Goal: Check status: Check status

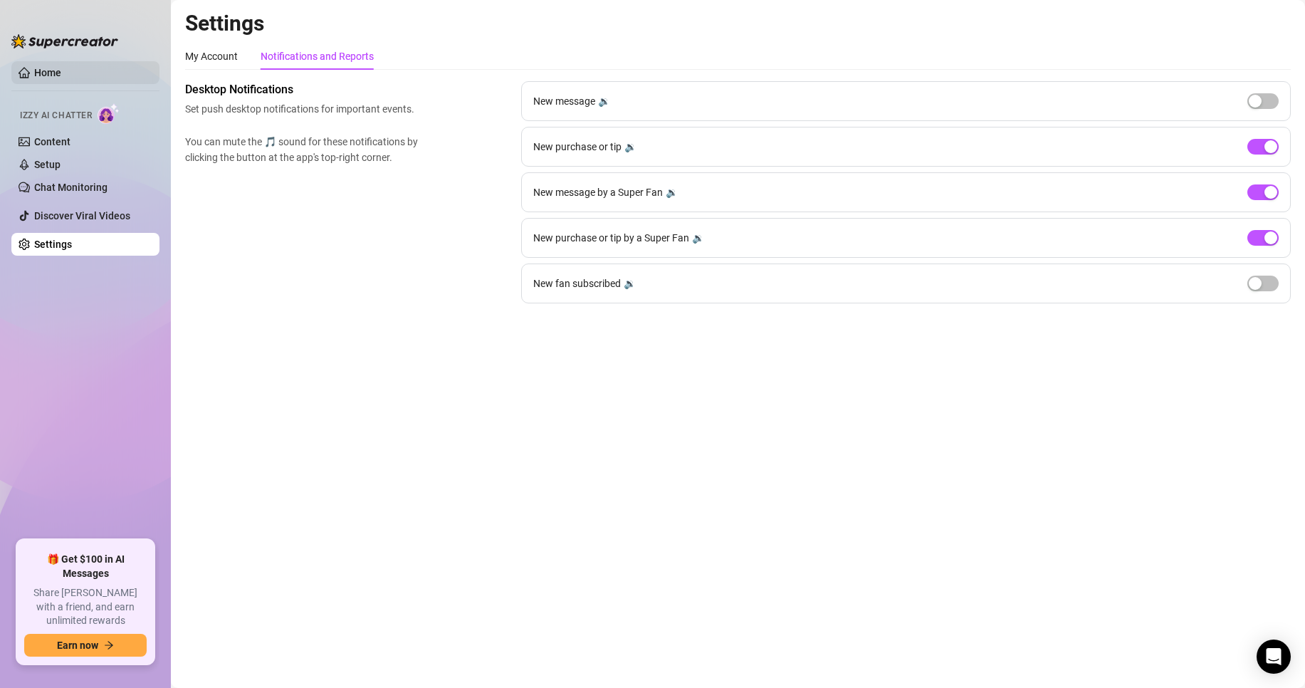
click at [57, 70] on link "Home" at bounding box center [47, 72] width 27 height 11
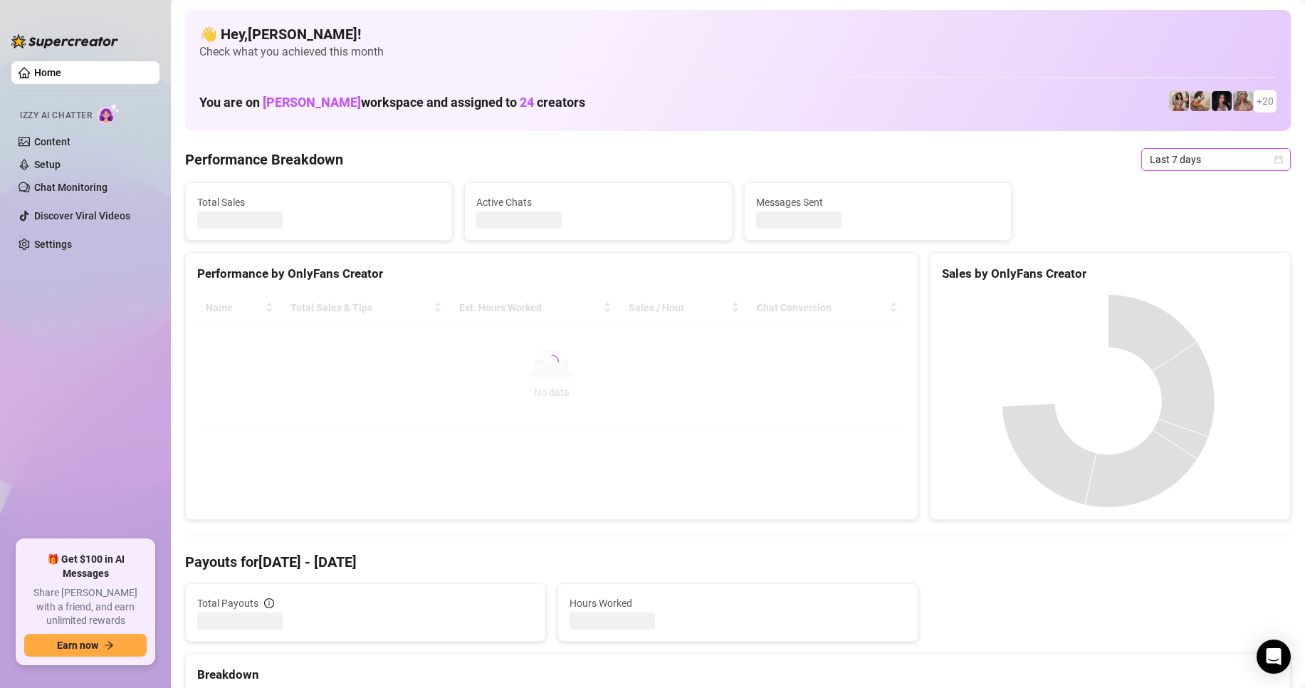
click at [1166, 161] on span "Last 7 days" at bounding box center [1216, 159] width 132 height 21
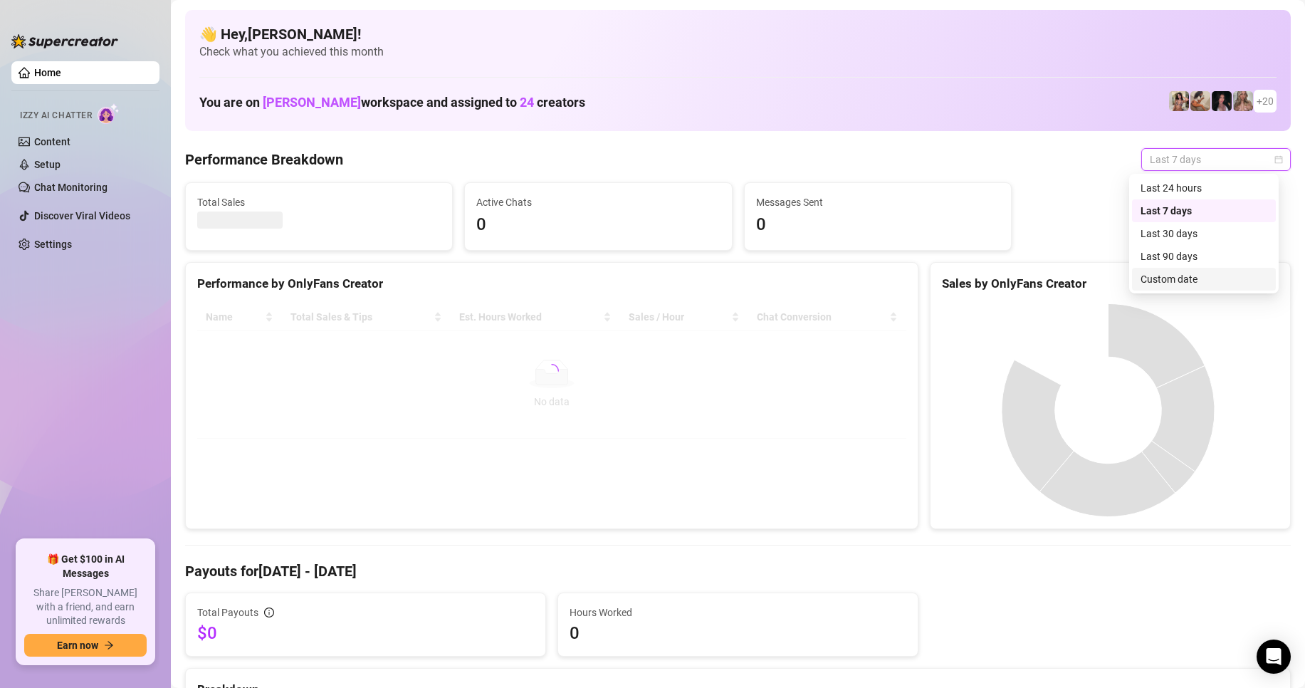
click at [1187, 281] on div "Custom date" at bounding box center [1204, 279] width 127 height 16
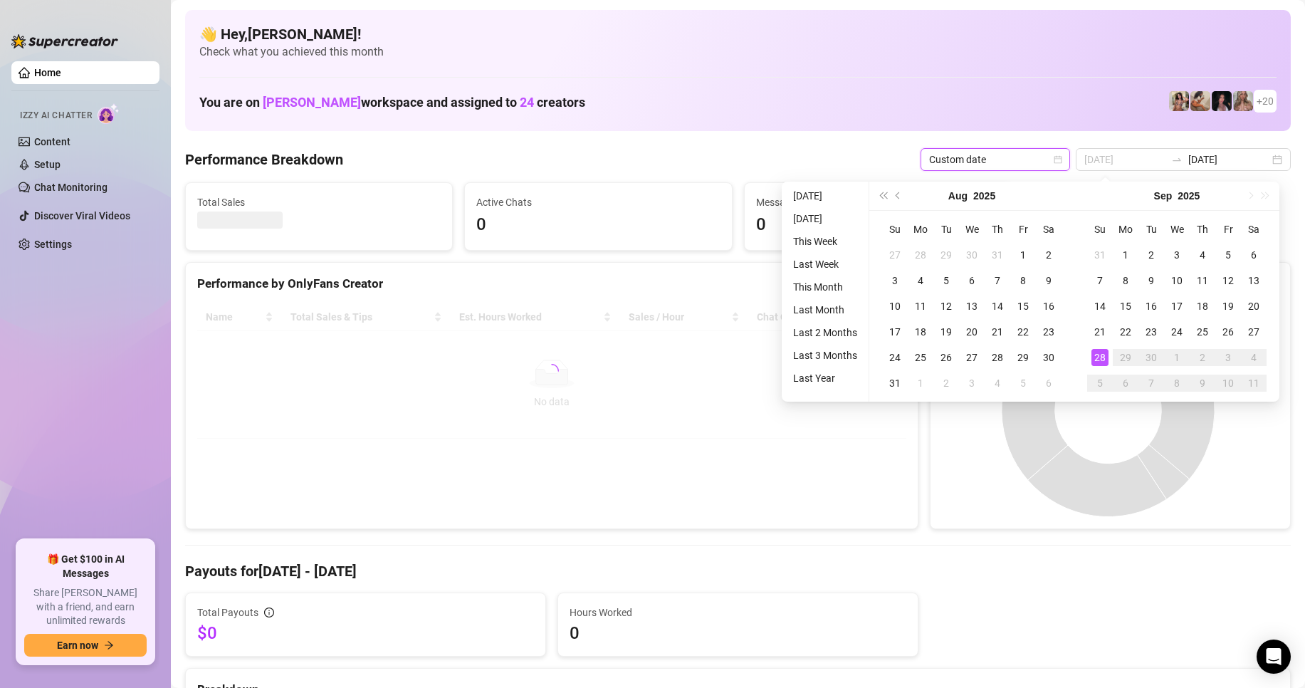
click at [1098, 358] on div "28" at bounding box center [1100, 357] width 17 height 17
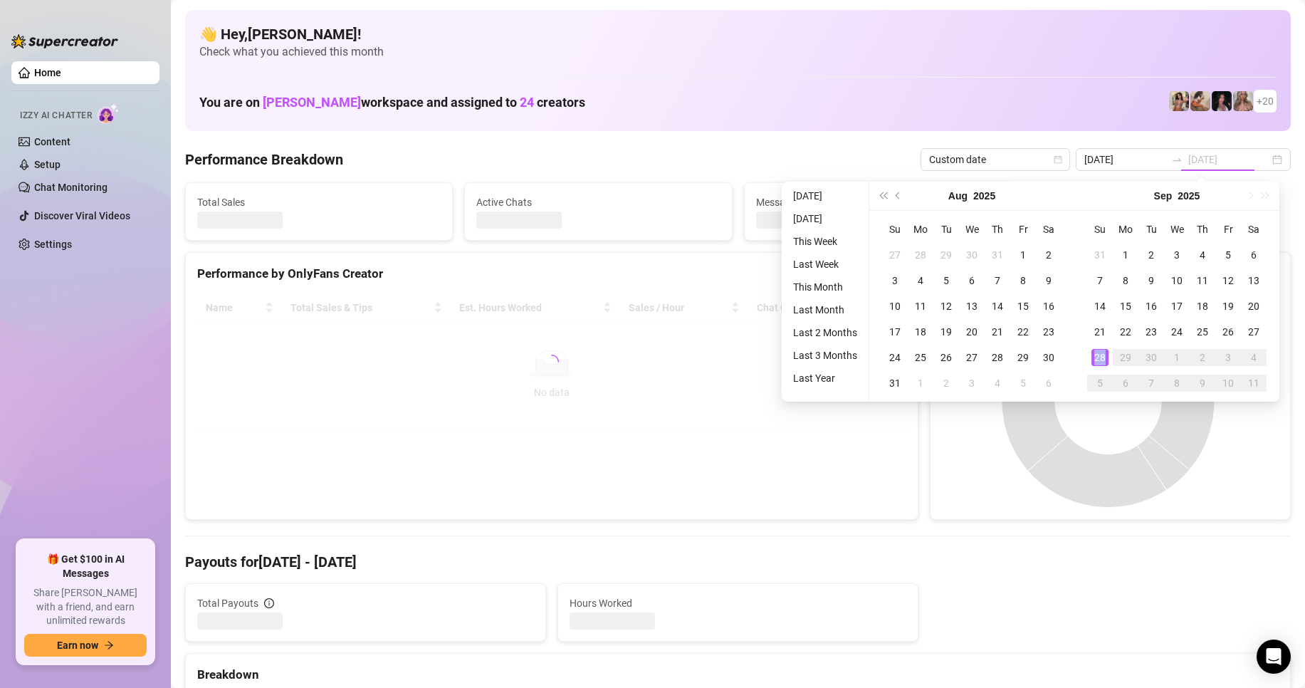
click at [1098, 358] on div "28" at bounding box center [1100, 357] width 17 height 17
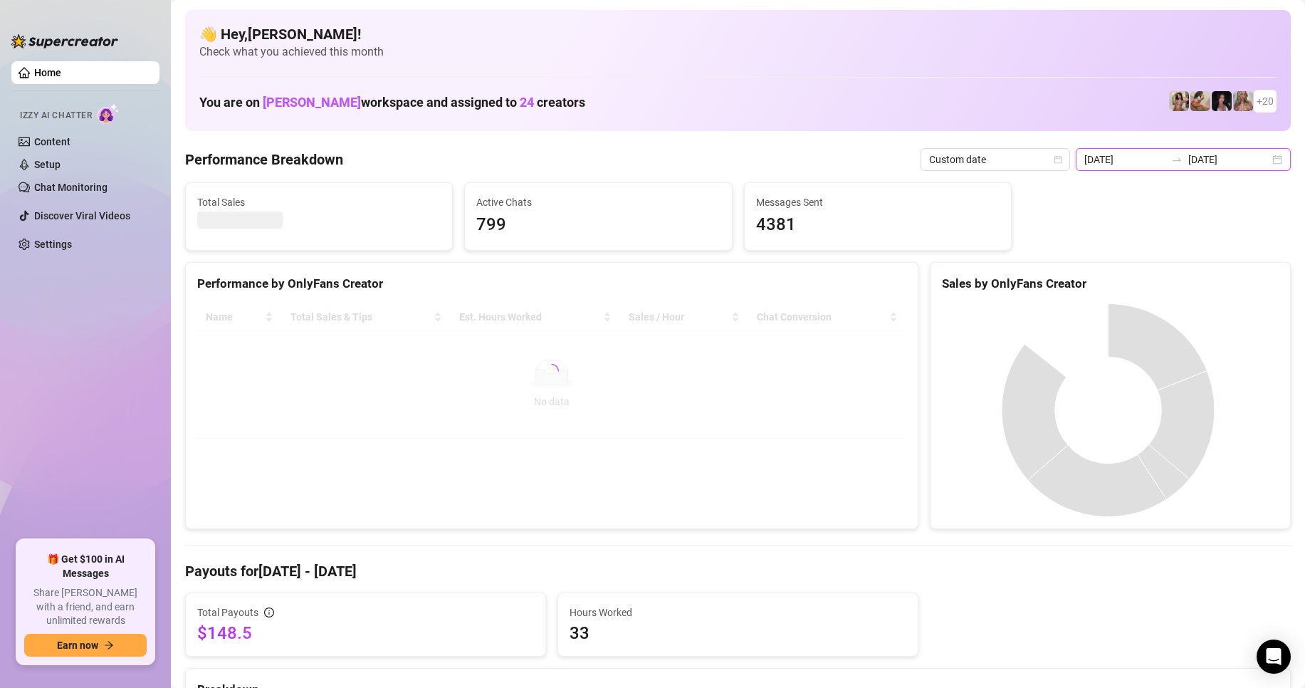
click at [1135, 153] on input "[DATE]" at bounding box center [1124, 160] width 81 height 16
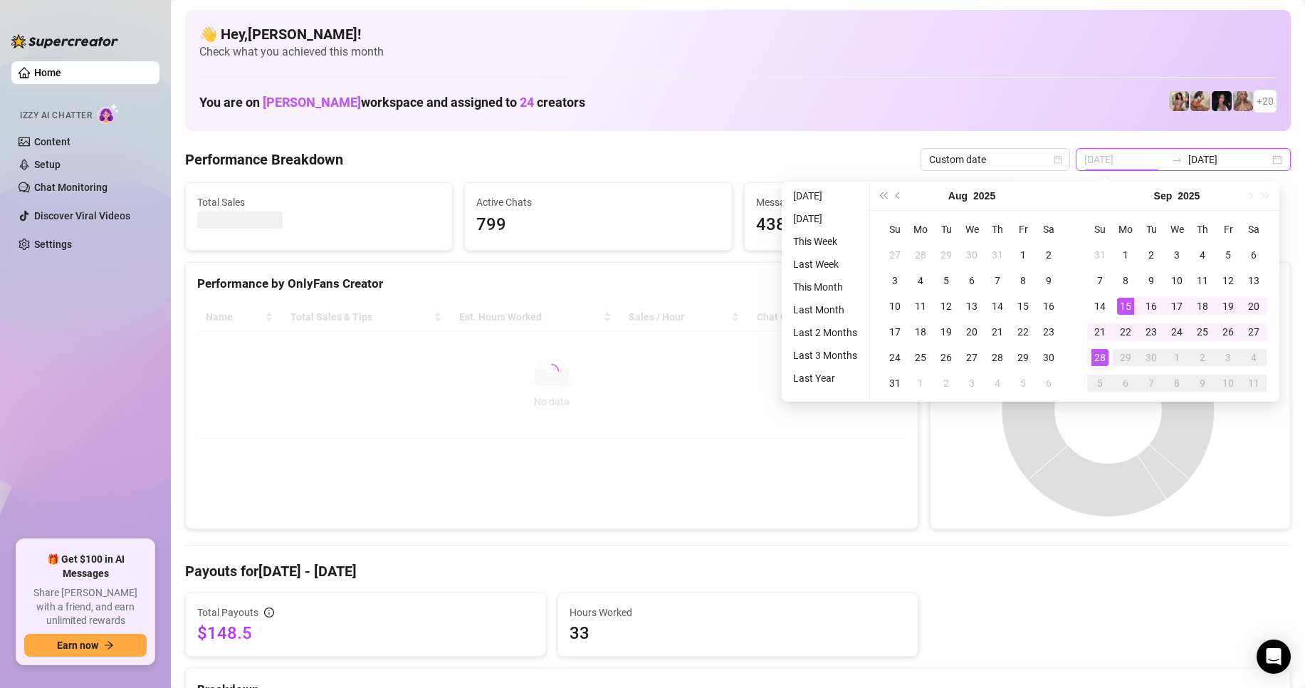
type input "[DATE]"
click at [1102, 357] on div "28" at bounding box center [1100, 357] width 17 height 17
type input "[DATE]"
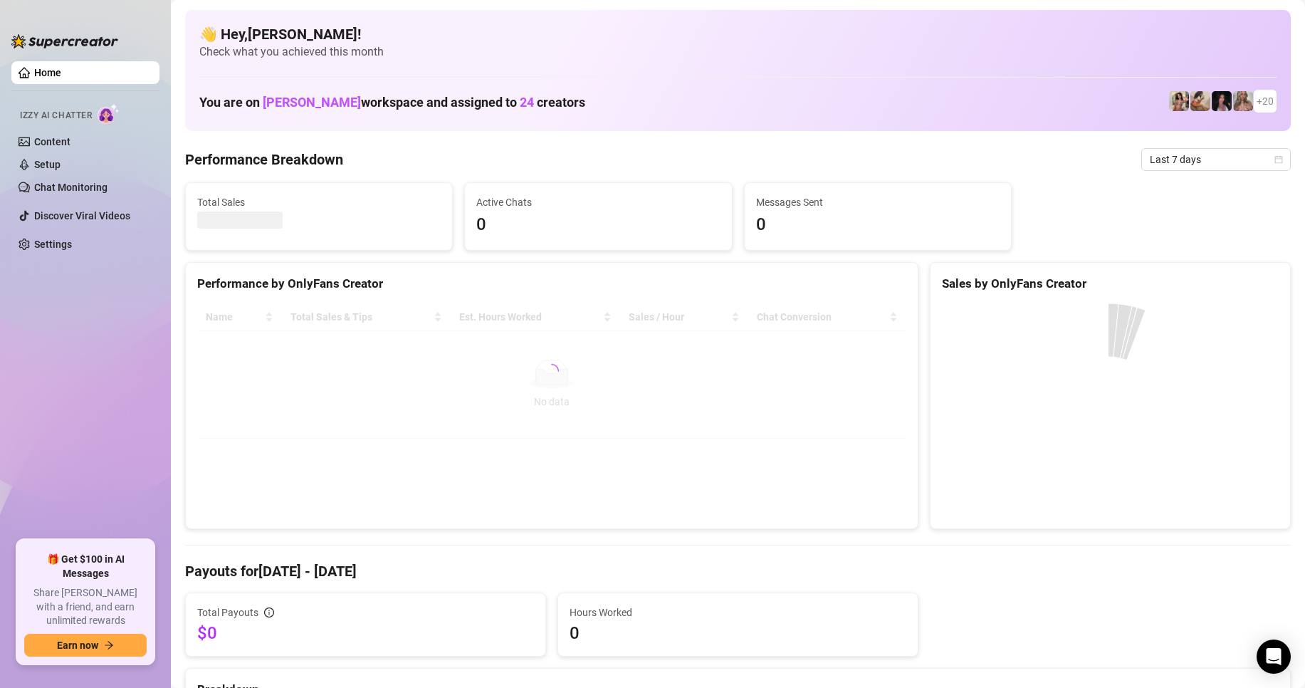
click at [1153, 162] on span "Last 7 days" at bounding box center [1216, 159] width 132 height 21
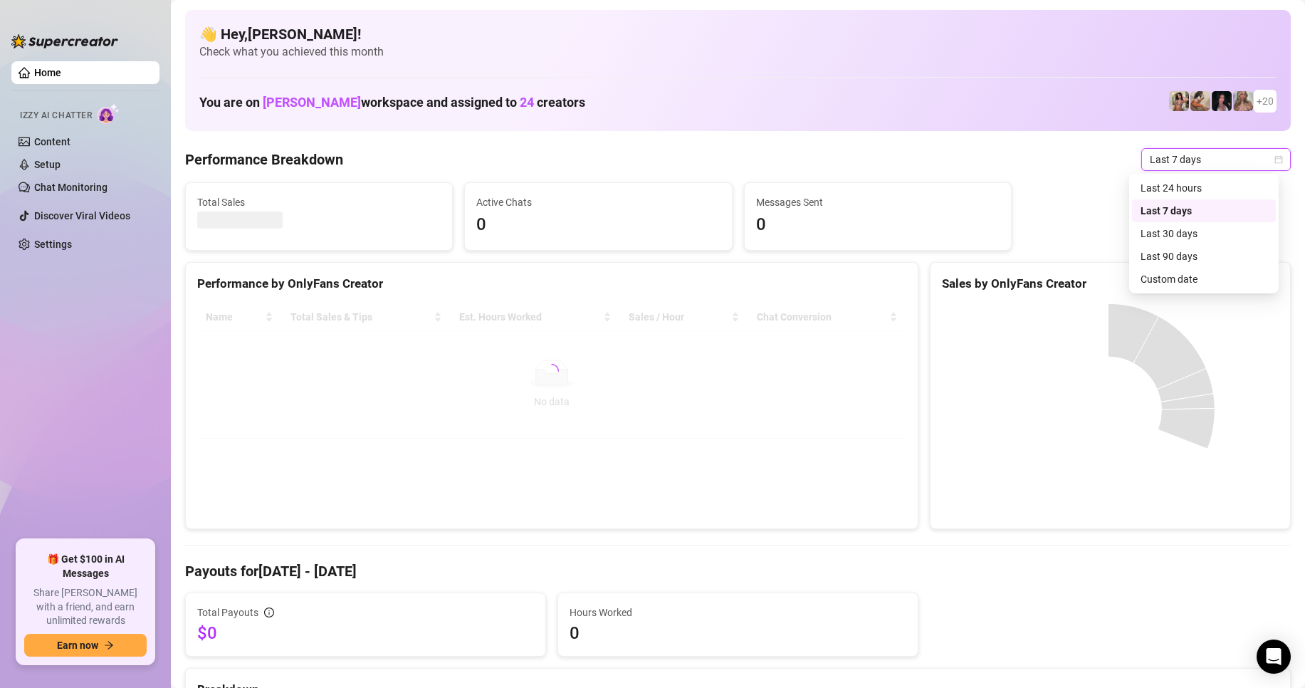
click at [1166, 281] on div "Sales by OnlyFans Creator" at bounding box center [1110, 283] width 337 height 19
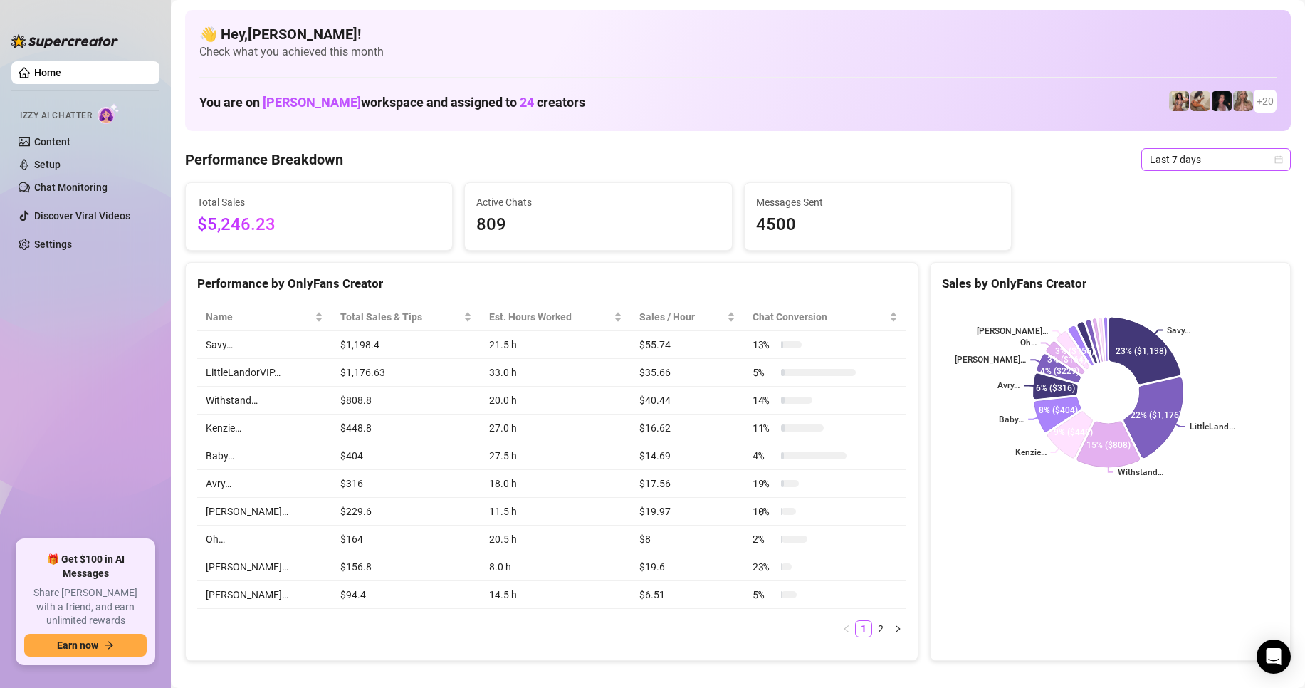
click at [1195, 159] on span "Last 7 days" at bounding box center [1216, 159] width 132 height 21
click at [1193, 279] on div "Custom date" at bounding box center [1204, 279] width 127 height 16
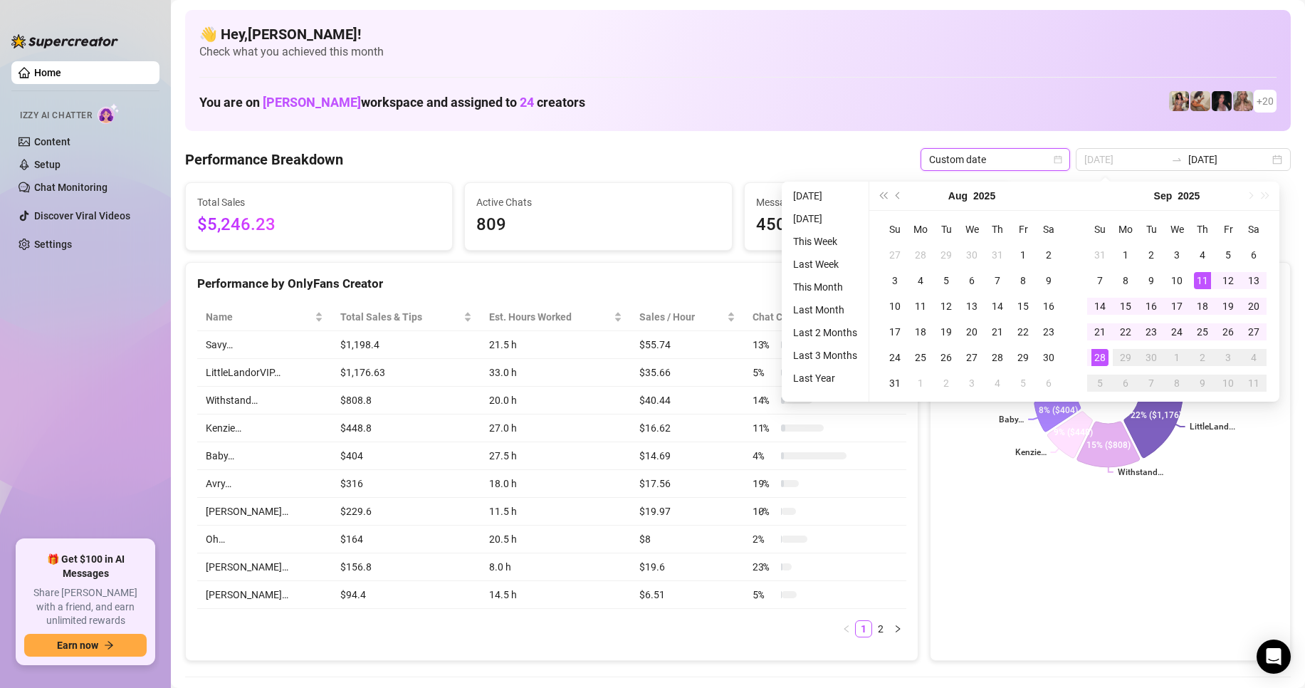
click at [1104, 355] on div "28" at bounding box center [1100, 357] width 17 height 17
click at [1103, 355] on div "28" at bounding box center [1100, 357] width 17 height 17
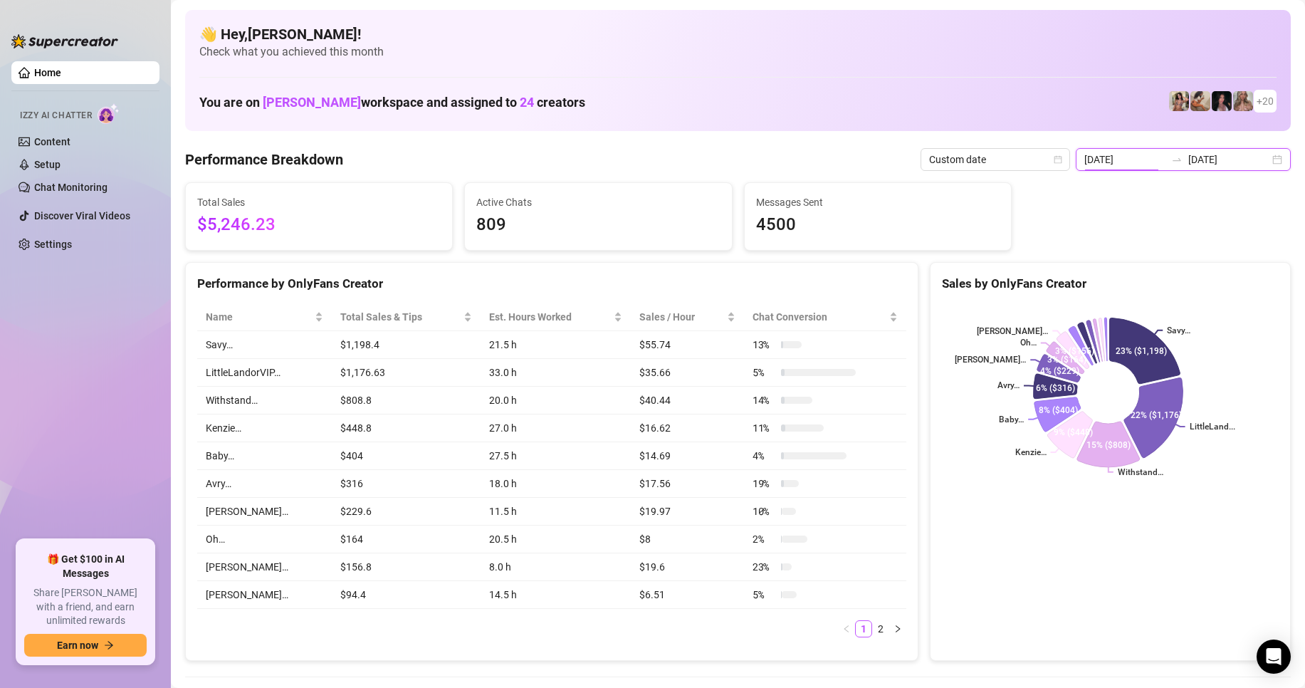
click at [1158, 163] on input "[DATE]" at bounding box center [1124, 160] width 81 height 16
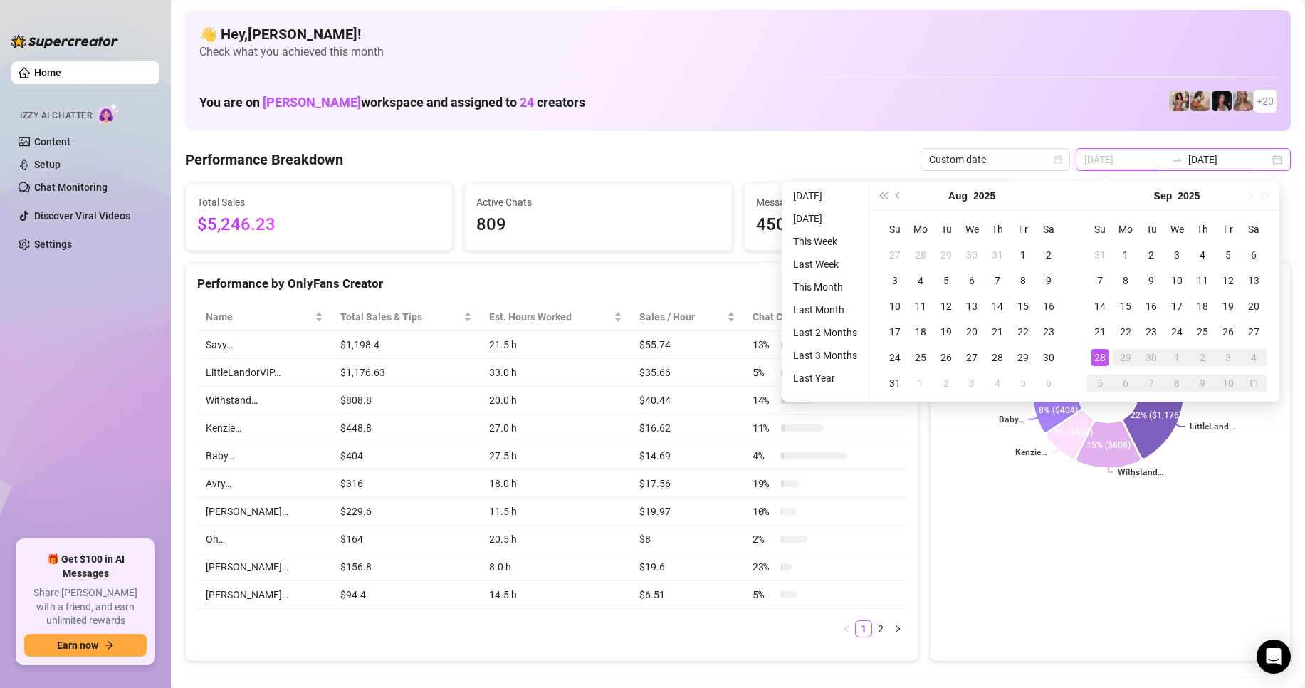
type input "[DATE]"
click at [1100, 361] on div "28" at bounding box center [1100, 357] width 17 height 17
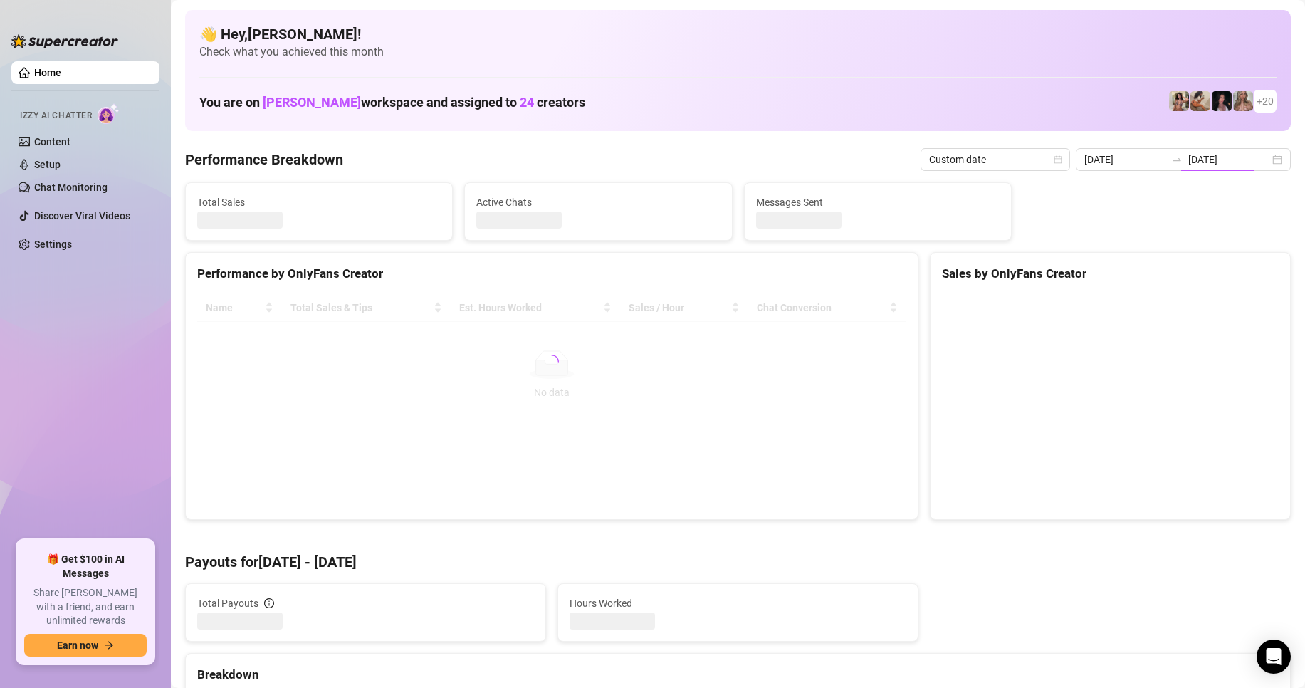
type input "[DATE]"
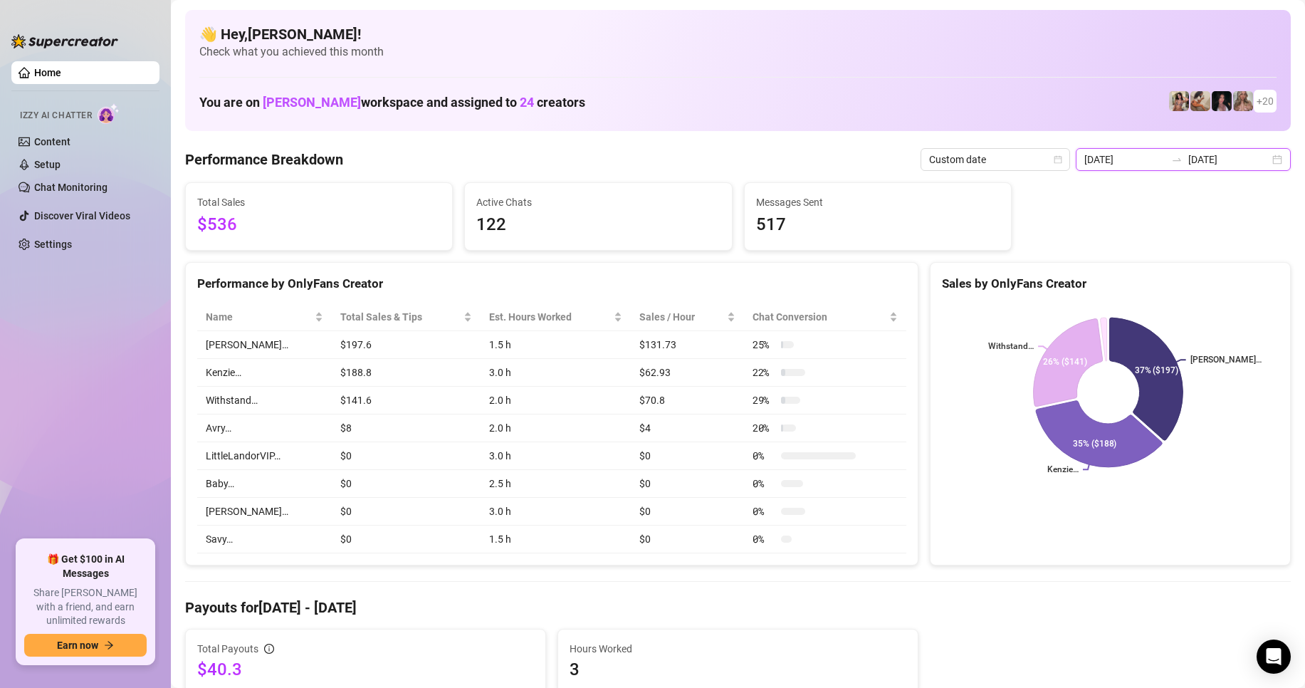
click at [1159, 156] on input "[DATE]" at bounding box center [1124, 160] width 81 height 16
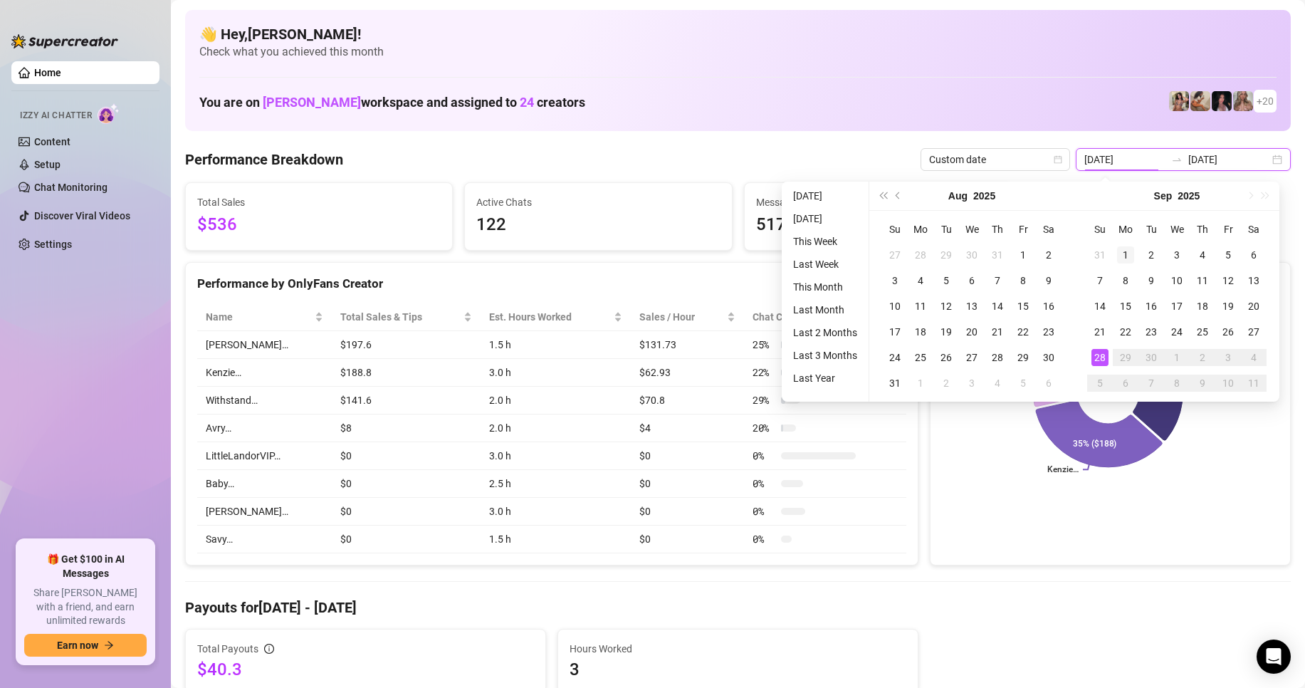
type input "[DATE]"
click at [1124, 253] on div "1" at bounding box center [1125, 254] width 17 height 17
type input "[DATE]"
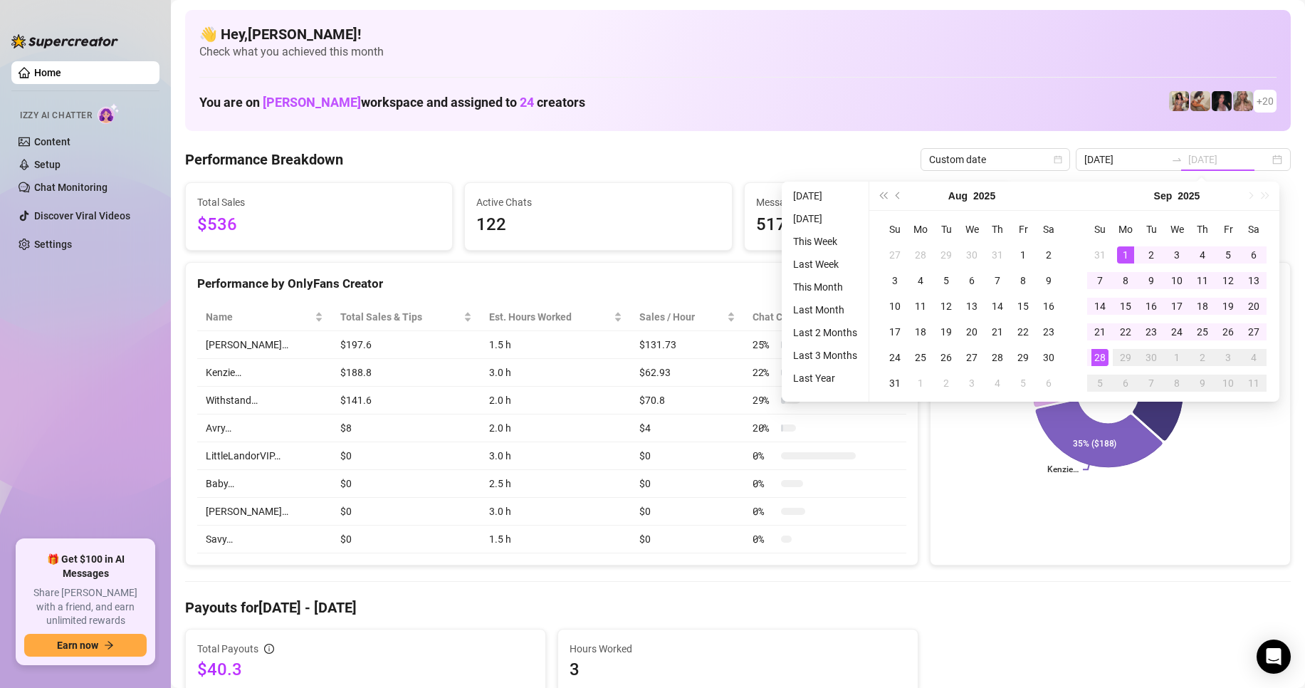
click at [1107, 363] on div "28" at bounding box center [1100, 357] width 17 height 17
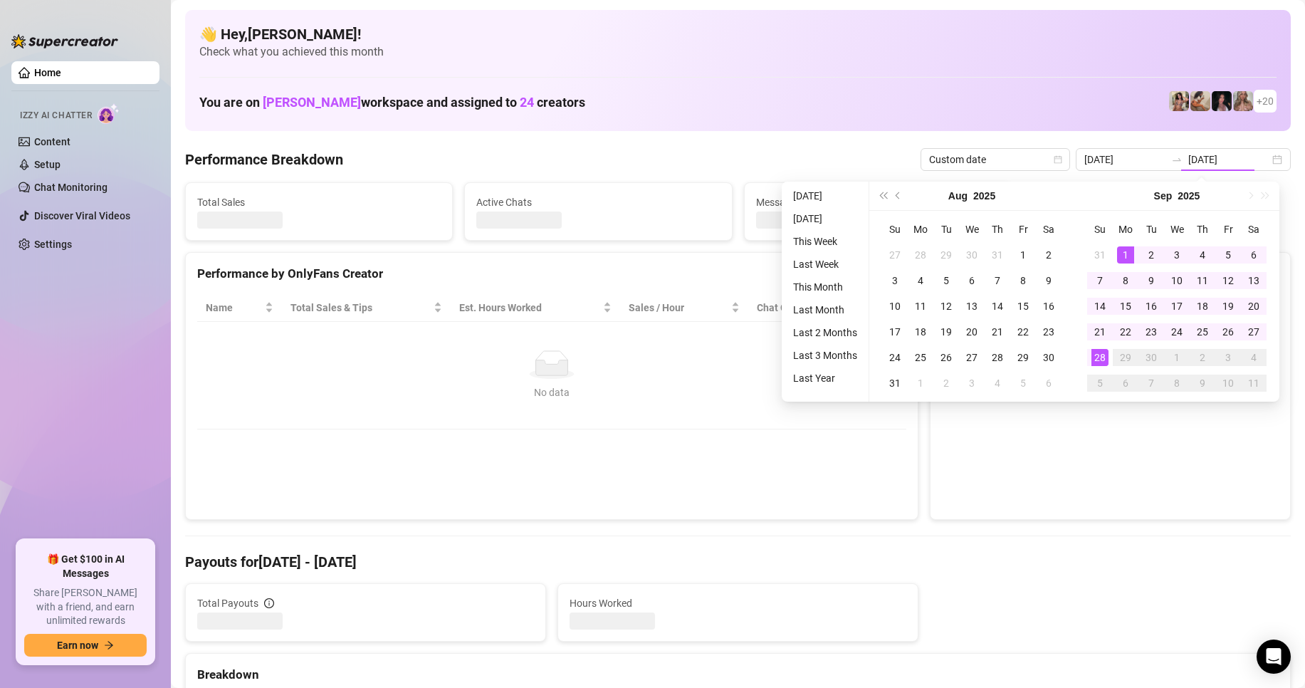
type input "[DATE]"
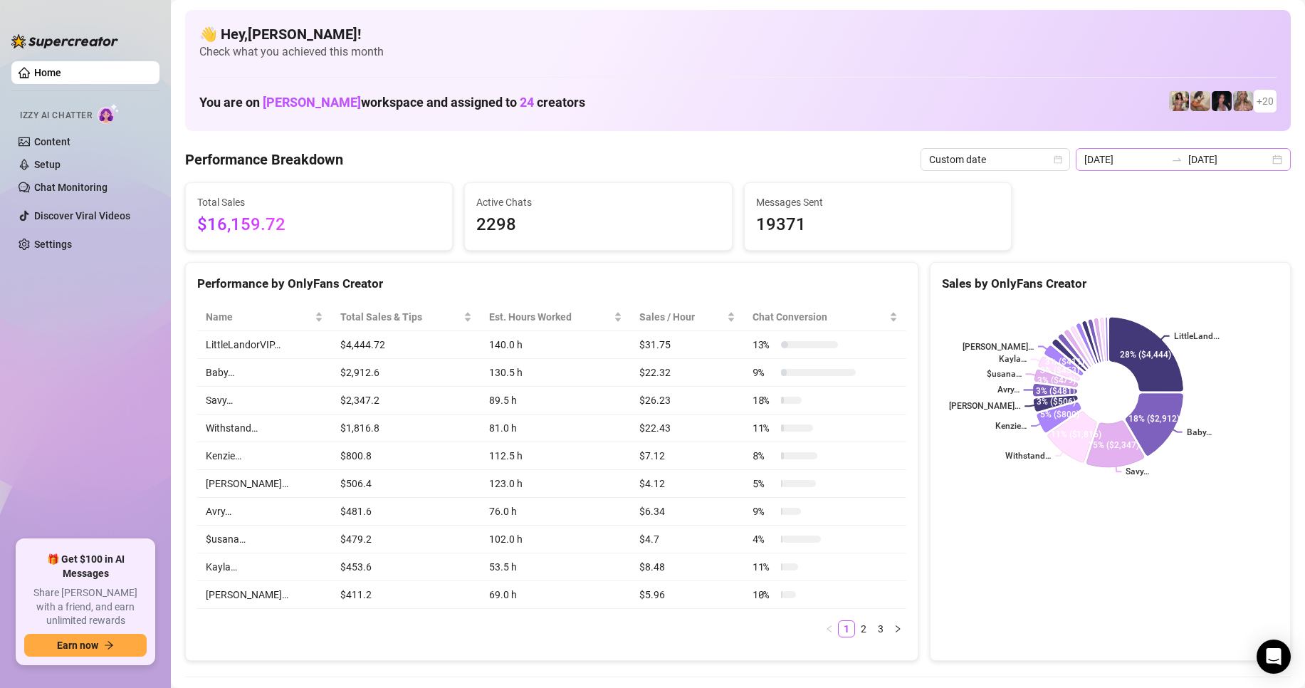
click at [1155, 167] on div "2025-09-01 2025-09-28" at bounding box center [1183, 159] width 215 height 23
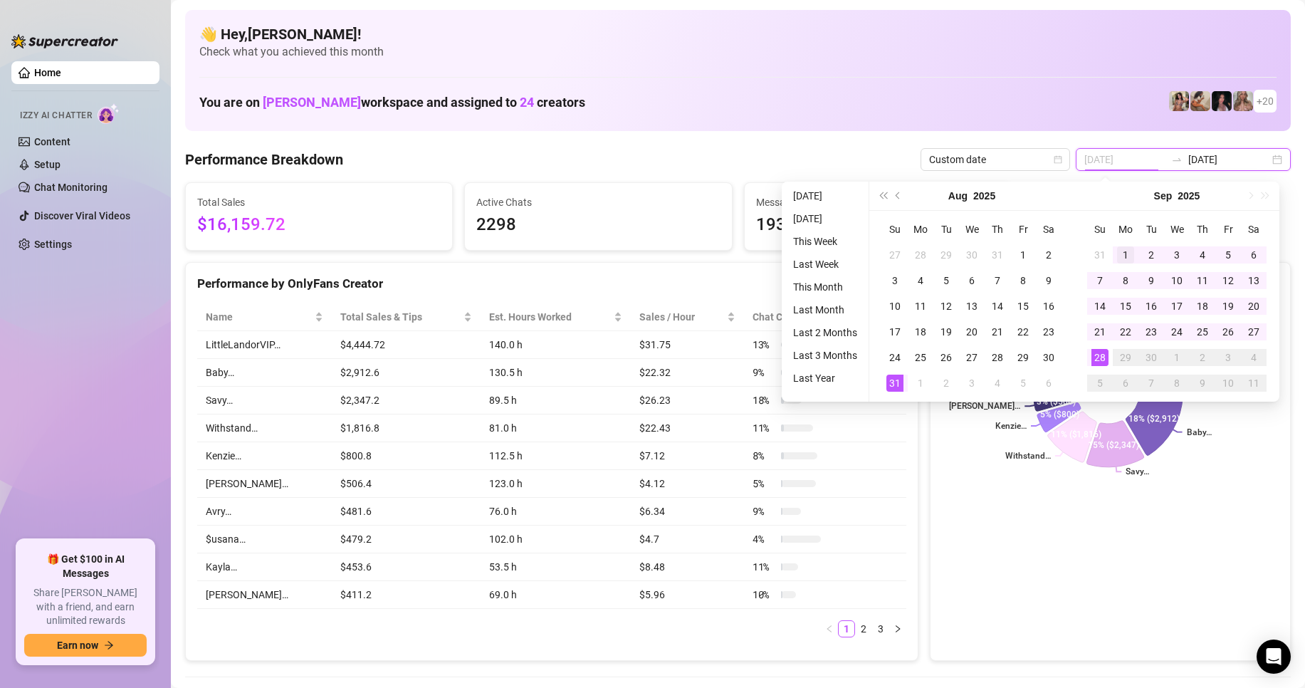
type input "[DATE]"
click at [1122, 258] on div "1" at bounding box center [1125, 254] width 17 height 17
type input "[DATE]"
click at [1094, 357] on div "28" at bounding box center [1100, 357] width 17 height 17
